Goal: Navigation & Orientation: Go to known website

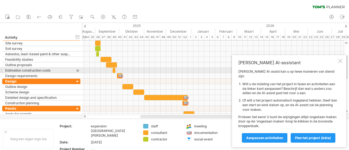
click at [340, 68] on div "[PERSON_NAME] AI-assistant [PERSON_NAME] AI-assist kan u op twee manieren van d…" at bounding box center [289, 101] width 114 height 92
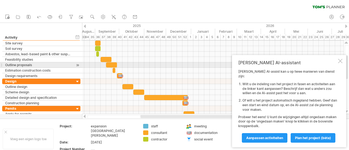
click at [340, 62] on div "[PERSON_NAME] AI-assistant [PERSON_NAME] AI-assist kan u op twee manieren van d…" at bounding box center [289, 101] width 114 height 92
click at [342, 63] on div at bounding box center [340, 61] width 4 height 4
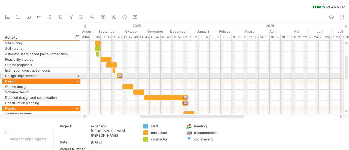
click at [120, 75] on div at bounding box center [119, 75] width 5 height 5
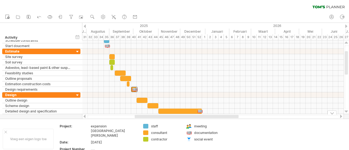
drag, startPoint x: 167, startPoint y: 117, endPoint x: 162, endPoint y: 119, distance: 6.2
click at [162, 119] on div "Probeert verbinding te maken met [DOMAIN_NAME] Opnieuw verbonden 0% wissen filt…" at bounding box center [174, 75] width 349 height 150
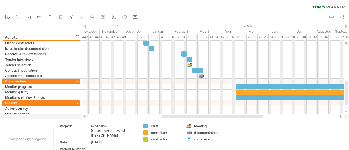
drag, startPoint x: 189, startPoint y: 118, endPoint x: 212, endPoint y: 116, distance: 22.4
click at [212, 116] on div at bounding box center [213, 116] width 102 height 3
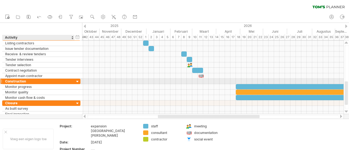
click at [77, 81] on div at bounding box center [77, 81] width 5 height 5
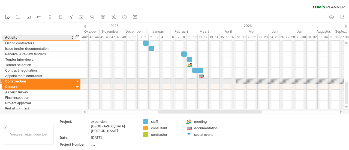
click at [77, 81] on div at bounding box center [77, 81] width 5 height 5
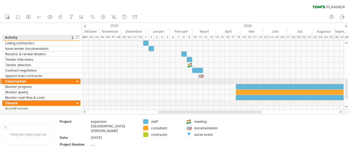
click at [77, 81] on div at bounding box center [77, 81] width 5 height 5
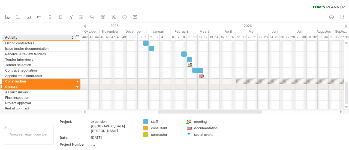
click at [76, 85] on div at bounding box center [77, 87] width 5 height 5
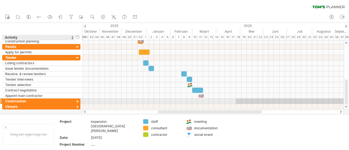
click at [78, 103] on div at bounding box center [77, 101] width 5 height 5
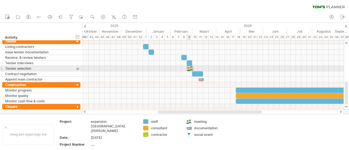
click at [189, 68] on div at bounding box center [190, 68] width 6 height 5
